Goal: Navigation & Orientation: Find specific page/section

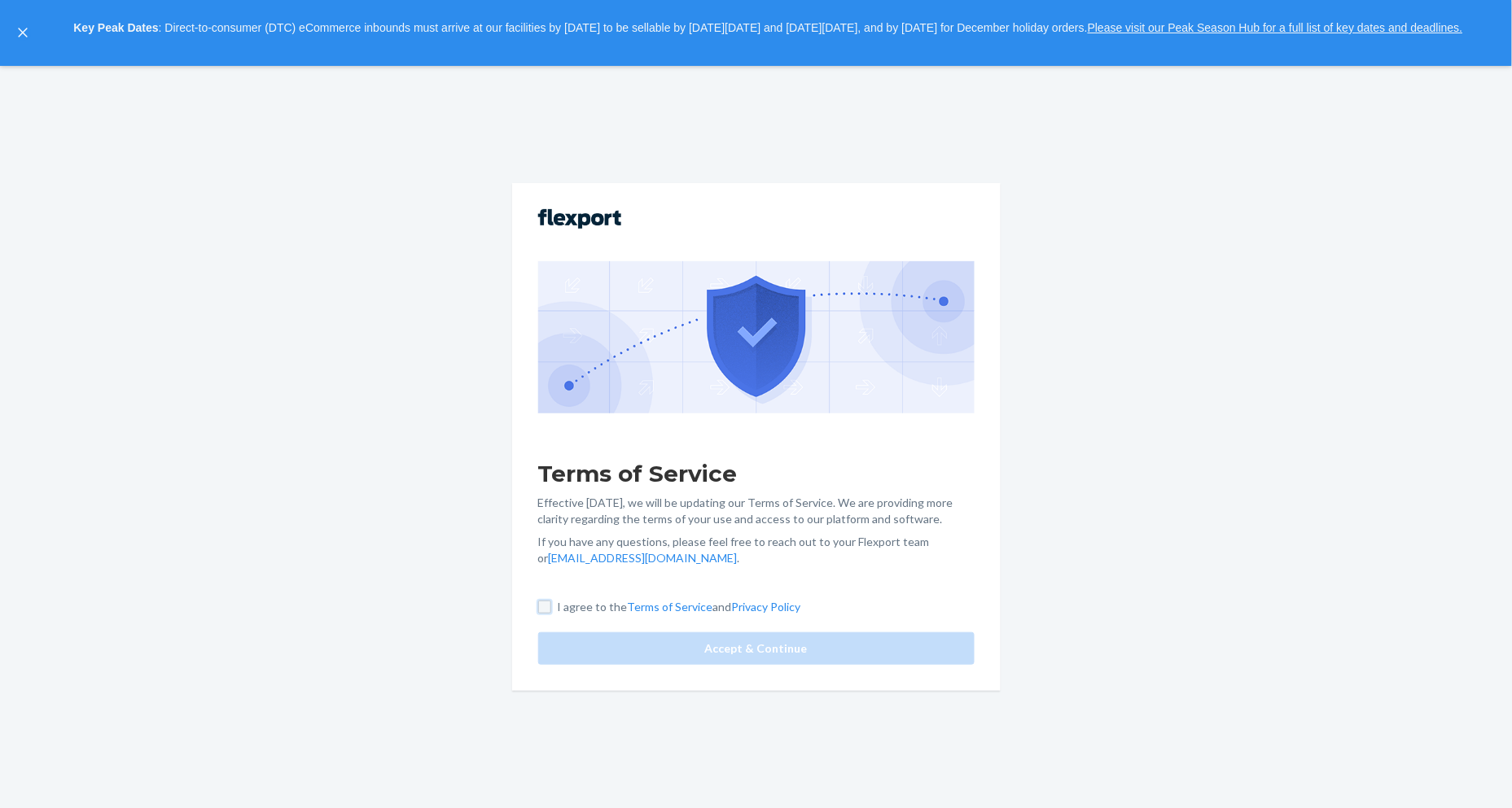
click at [545, 604] on input "I agree to the Terms of Service and Privacy Policy" at bounding box center [545, 607] width 13 height 13
checkbox input "true"
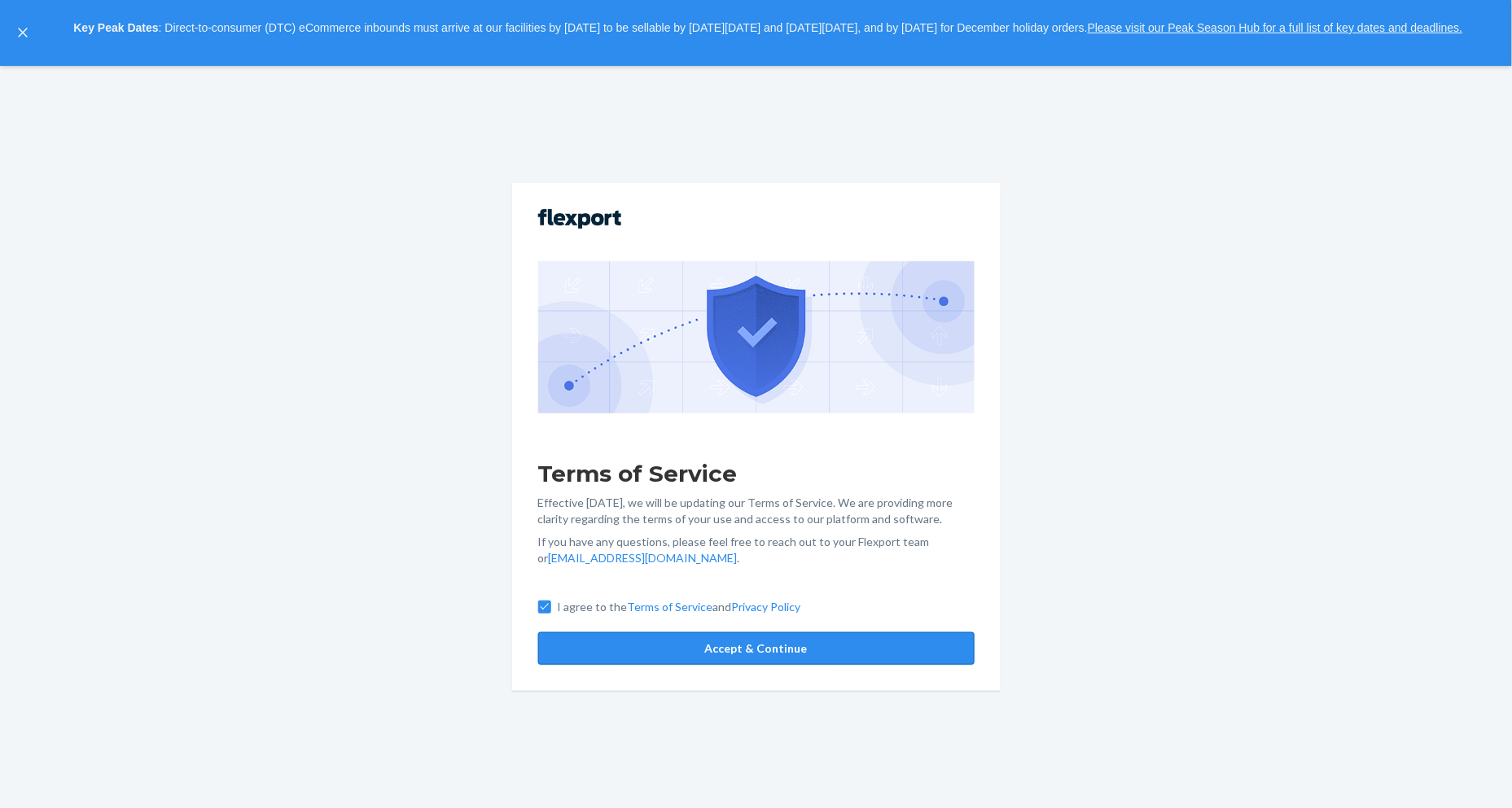
click at [582, 634] on button "Accept & Continue" at bounding box center [756, 649] width 436 height 33
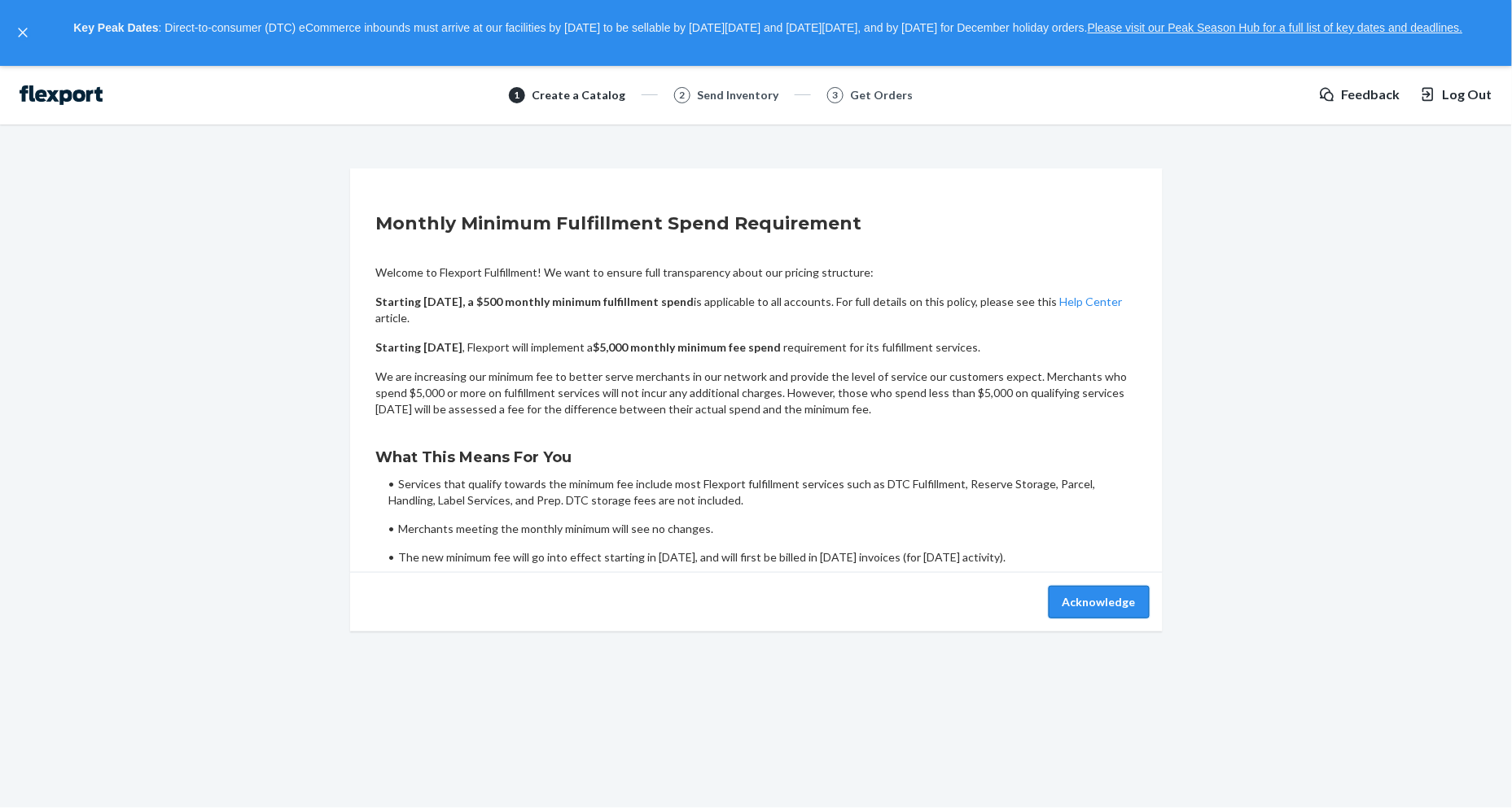
click at [1120, 604] on button "Acknowledge" at bounding box center [1099, 602] width 101 height 33
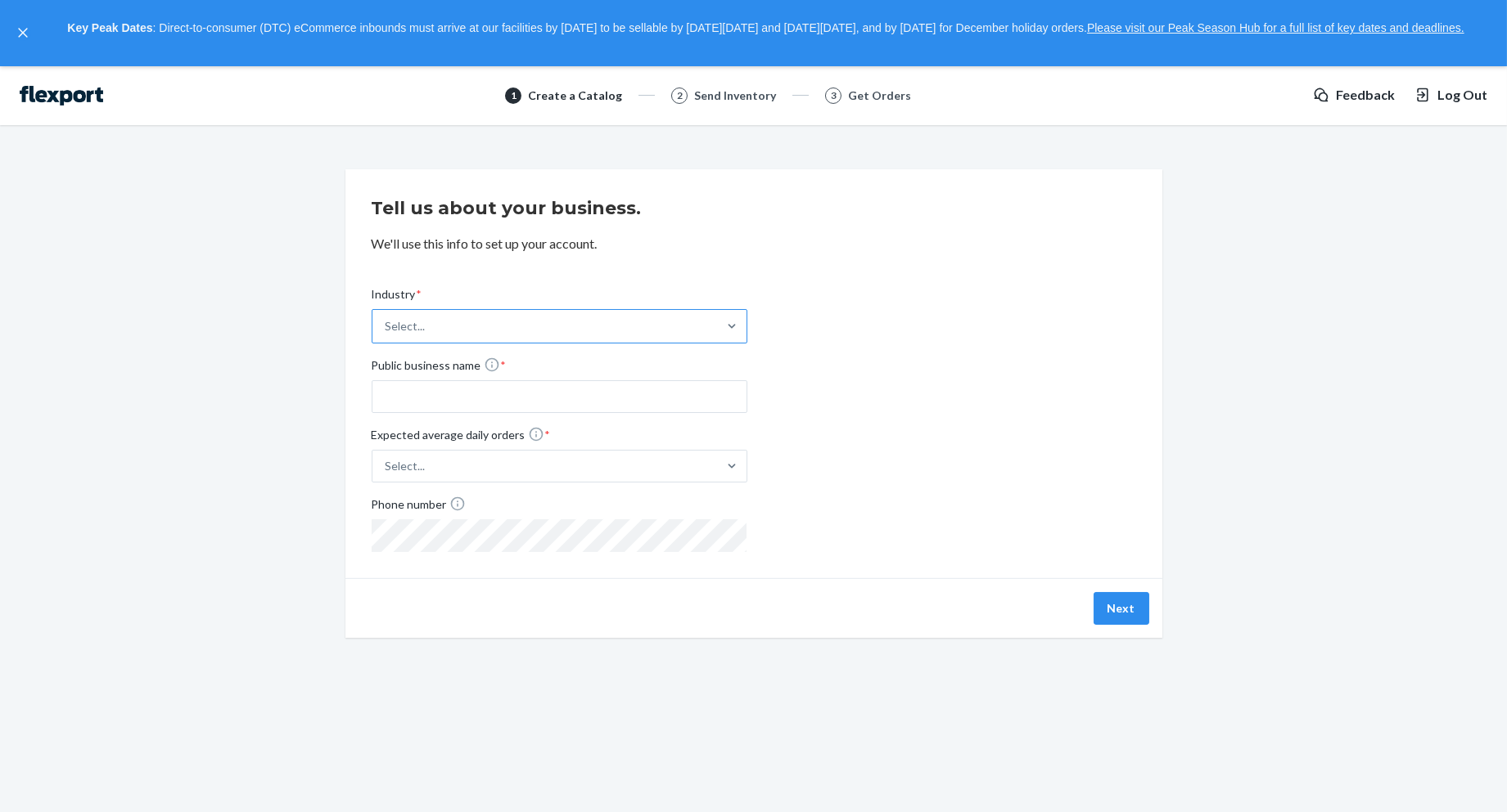
click at [522, 329] on div "Select..." at bounding box center [544, 326] width 345 height 33
click at [387, 329] on input "Industry * Select..." at bounding box center [386, 326] width 2 height 16
type input "s"
type input "h"
click at [845, 404] on div "Industry * option Food and Beverage focused, 6 of 19. 19 results available. Use…" at bounding box center [753, 406] width 765 height 292
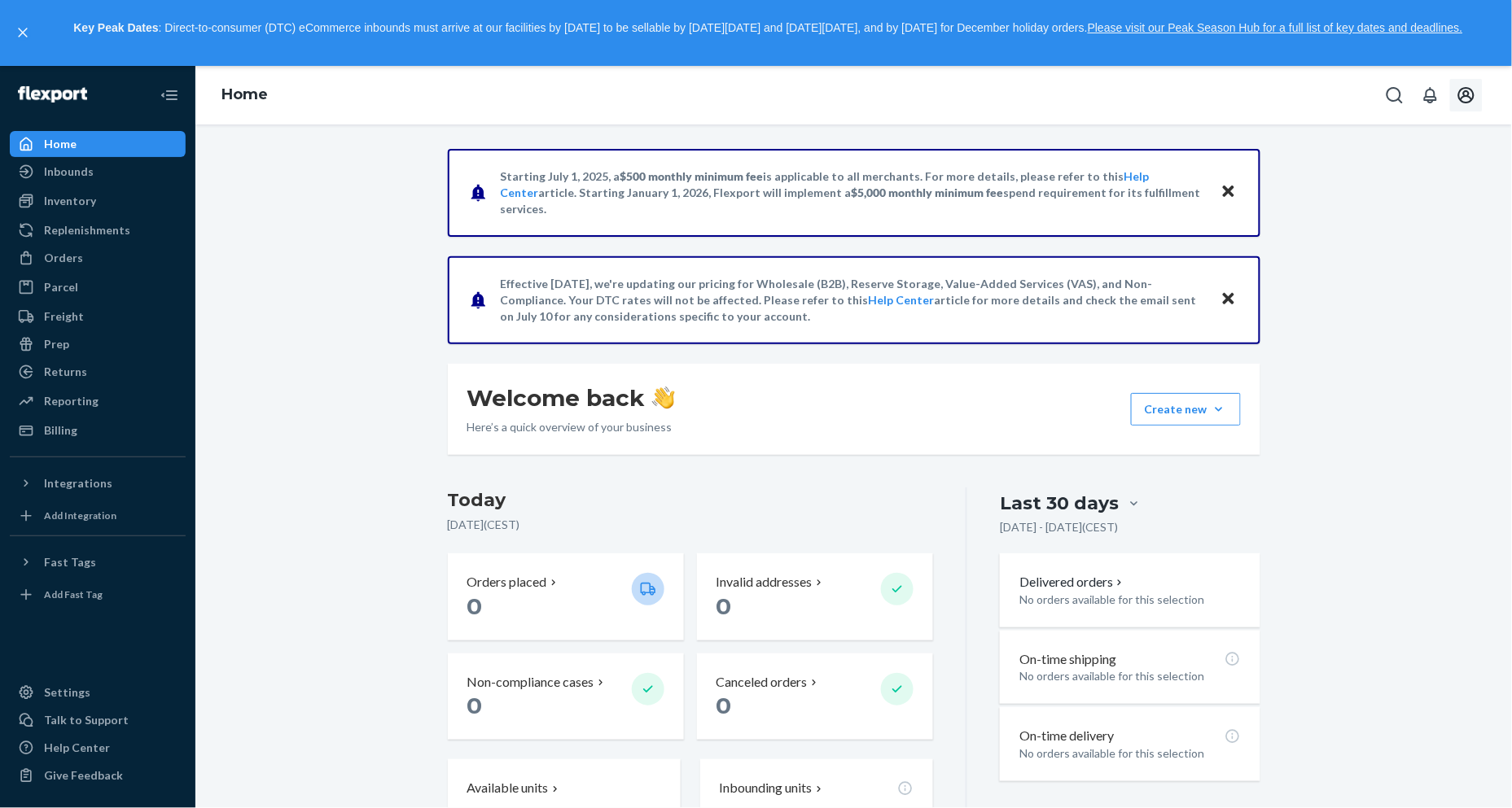
click at [1466, 94] on icon "Open account menu" at bounding box center [1466, 95] width 16 height 16
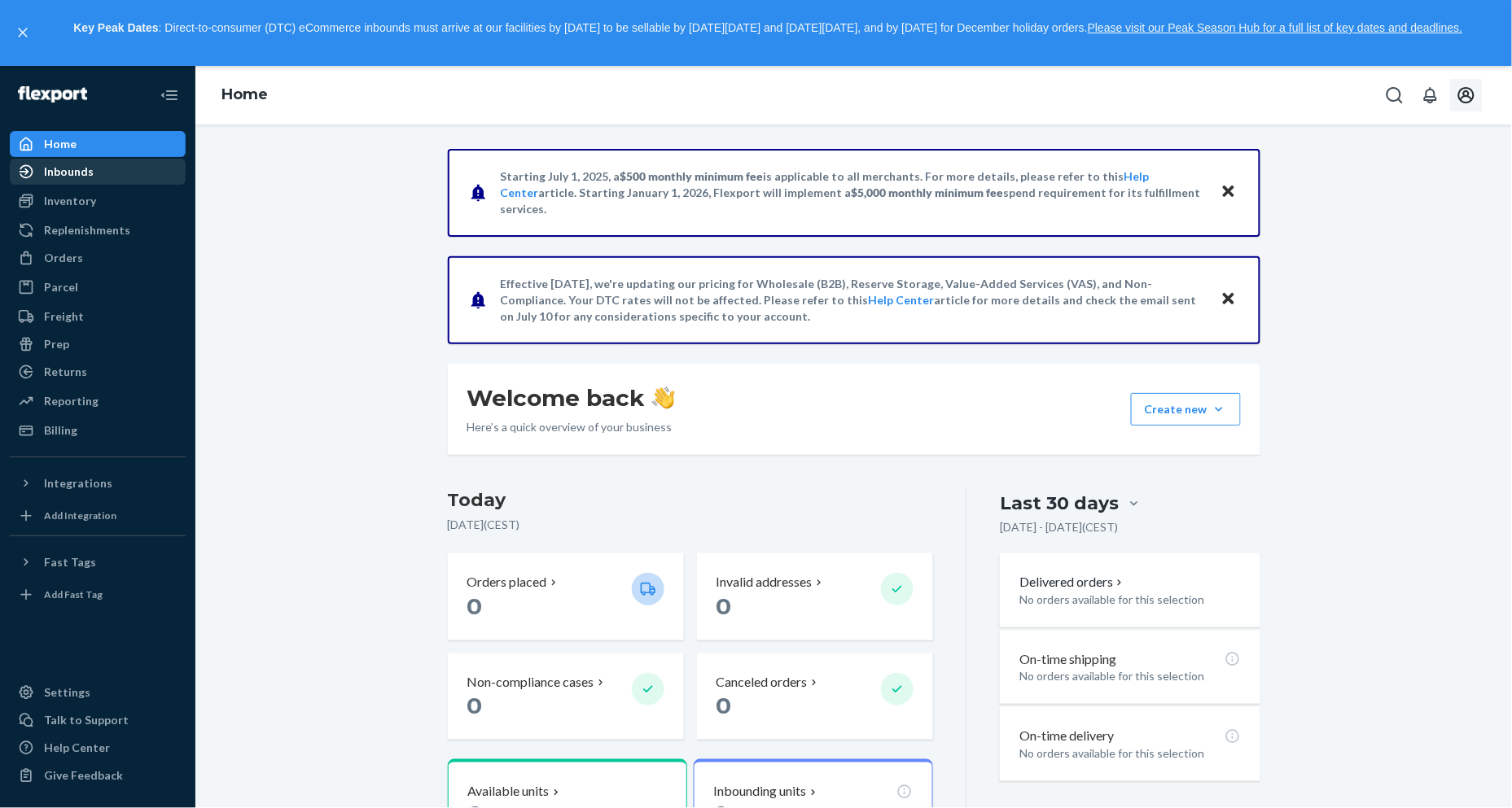
click at [78, 171] on div "Inbounds" at bounding box center [69, 172] width 49 height 16
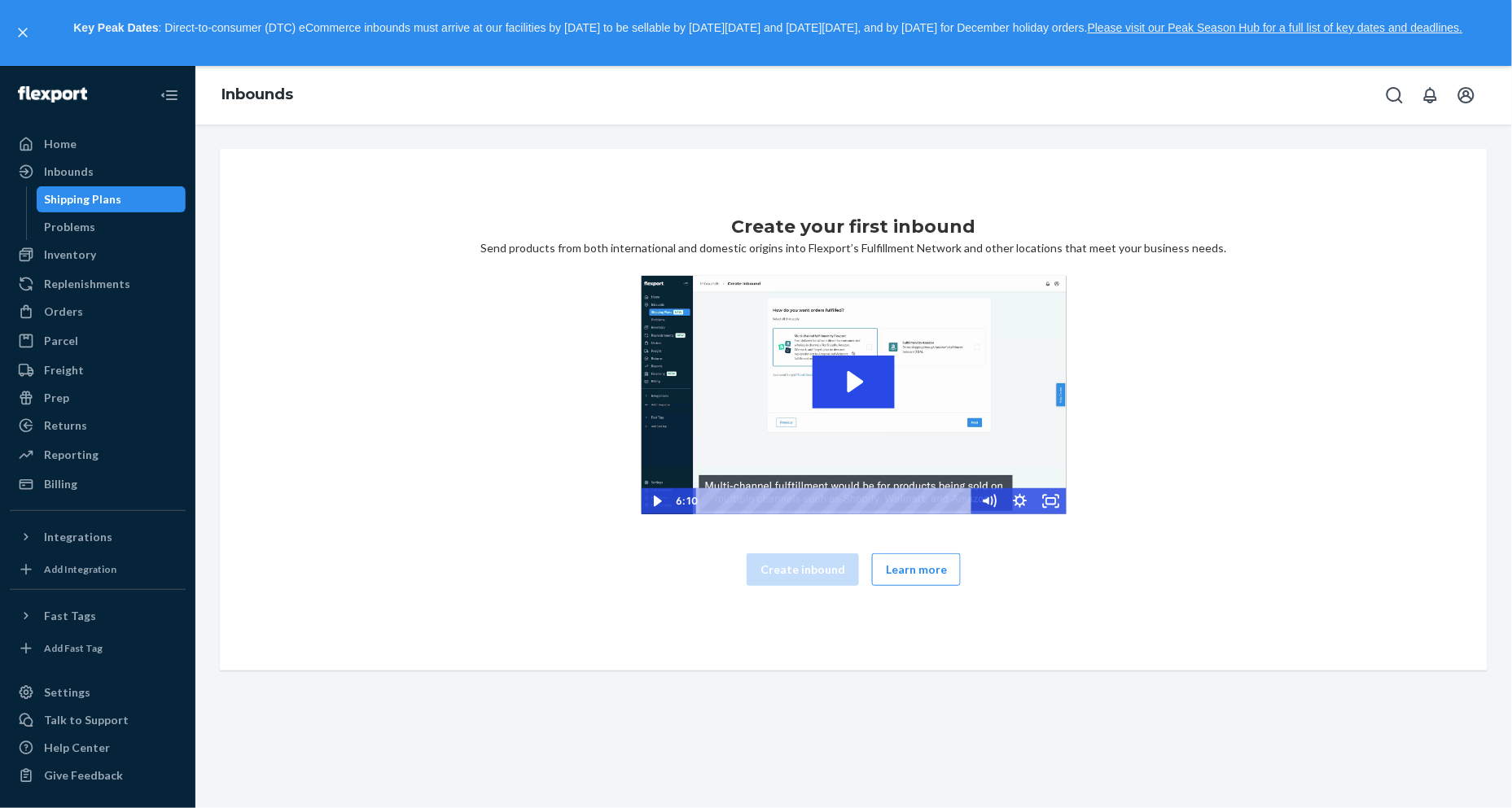
click at [122, 212] on div "Shipping Plans Problems" at bounding box center [107, 213] width 160 height 54
click at [124, 256] on div "Inventory" at bounding box center [98, 255] width 173 height 23
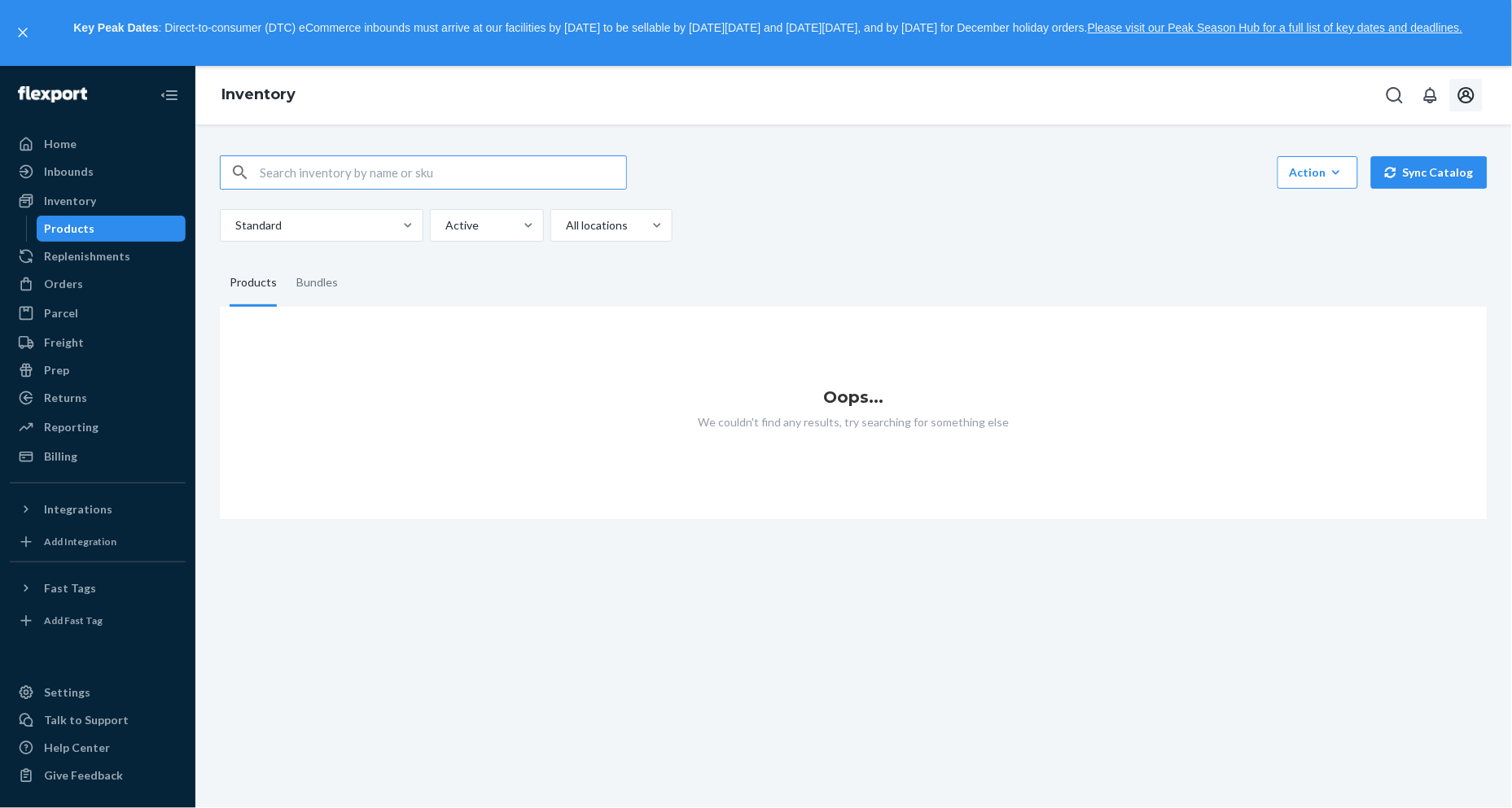
click at [1459, 92] on icon "Open account menu" at bounding box center [1466, 95] width 19 height 19
click at [1404, 226] on div "Log out" at bounding box center [1427, 241] width 122 height 30
